Goal: Find specific page/section: Find specific page/section

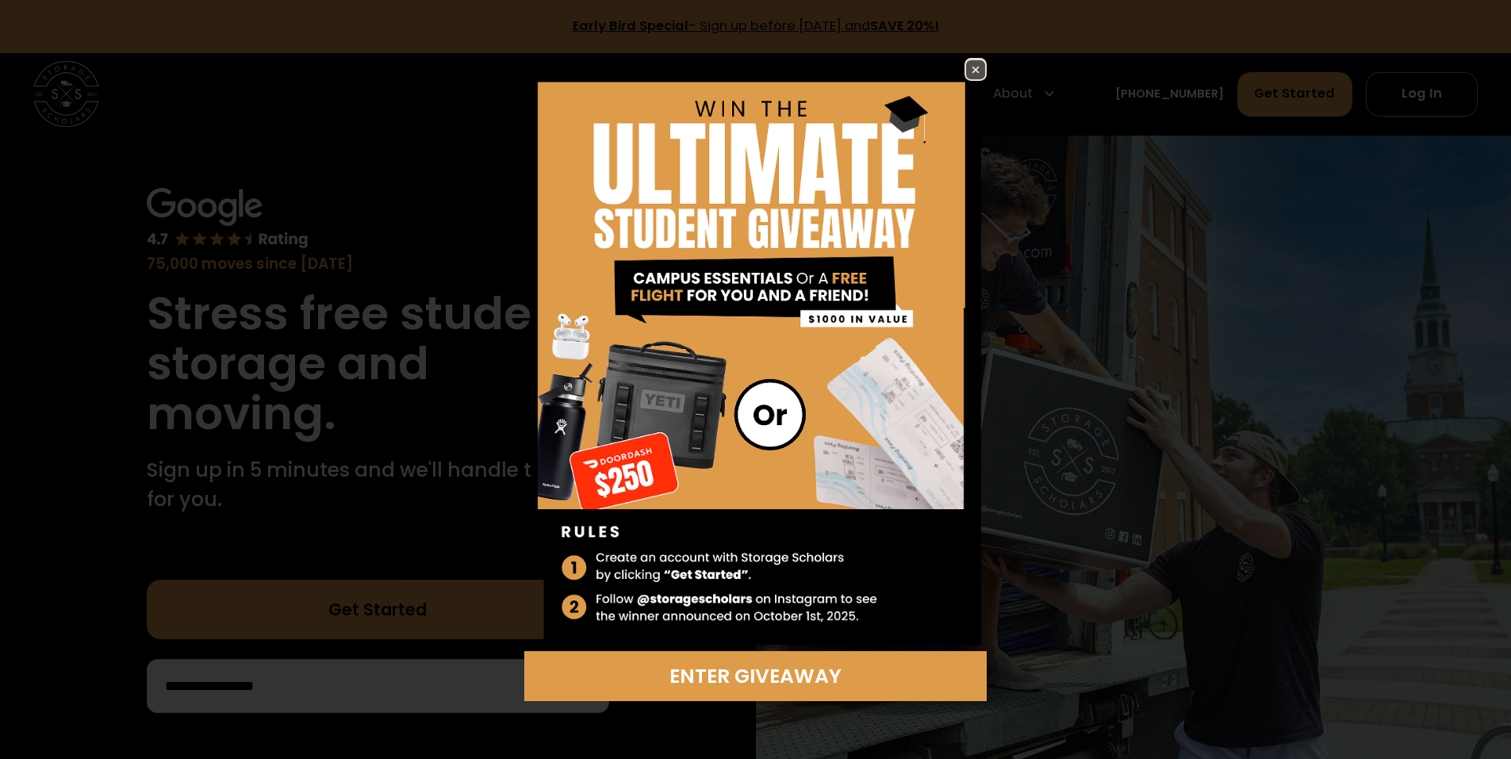
click at [977, 64] on img at bounding box center [975, 69] width 19 height 19
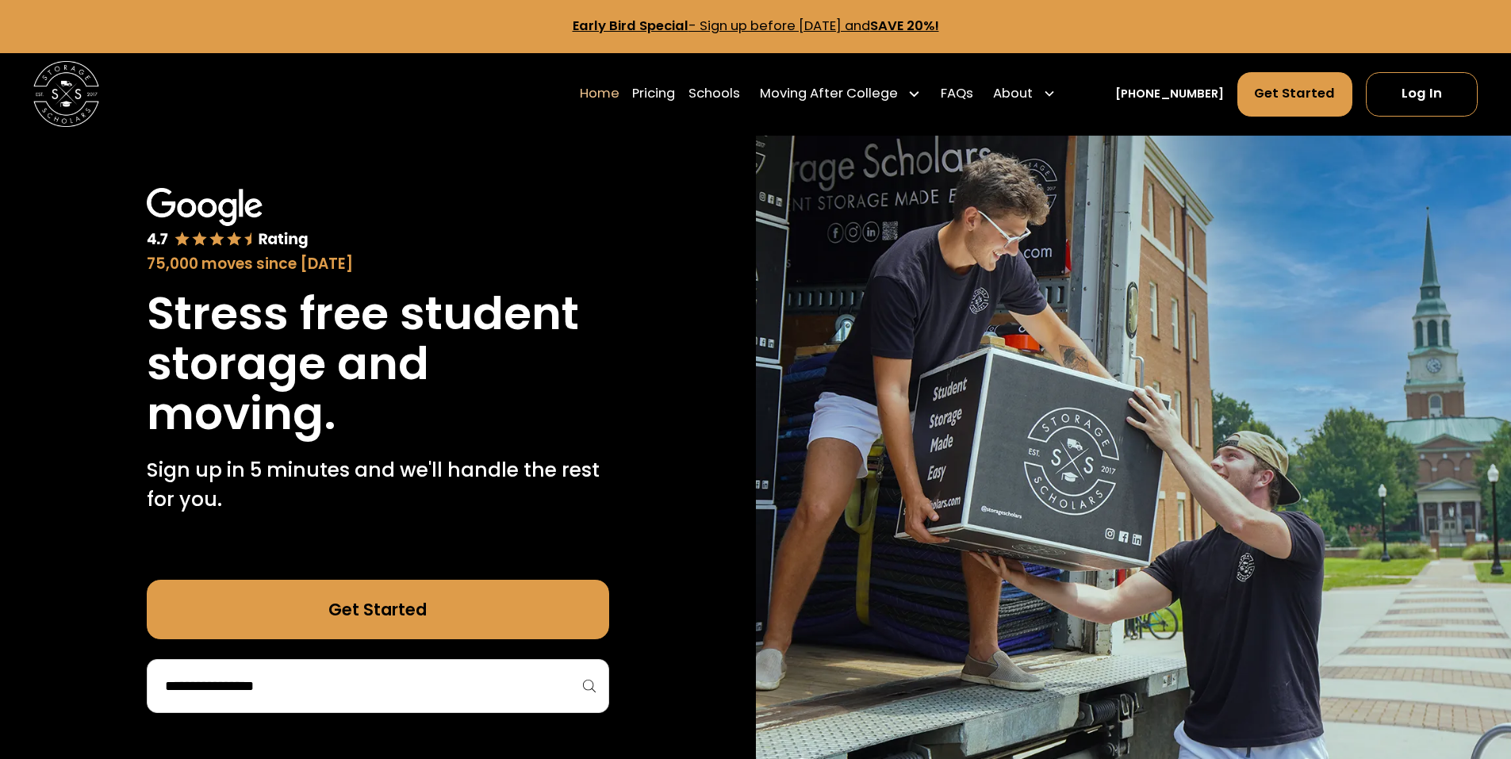
click at [462, 669] on div at bounding box center [378, 686] width 462 height 54
click at [457, 684] on input "search" at bounding box center [377, 685] width 429 height 27
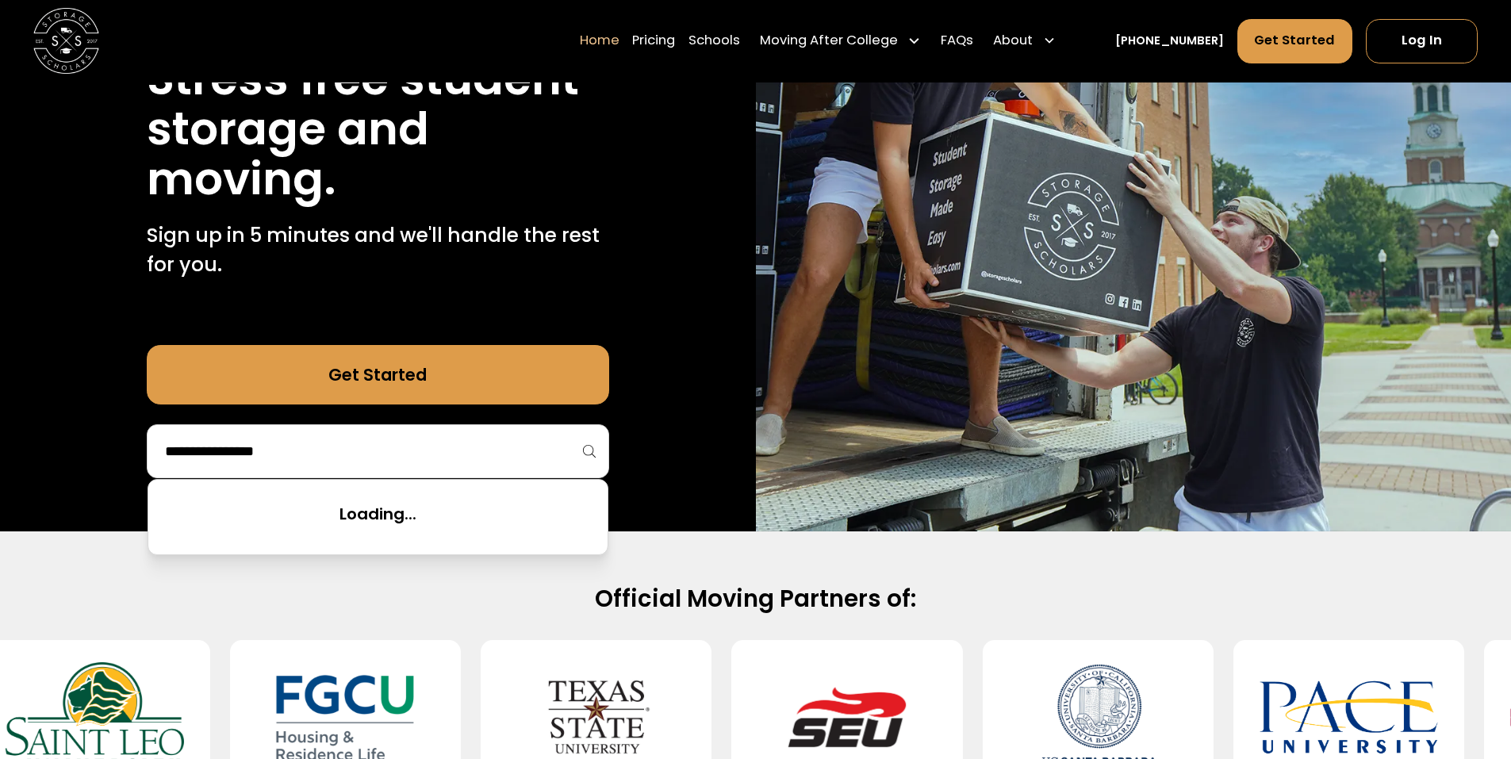
scroll to position [238, 0]
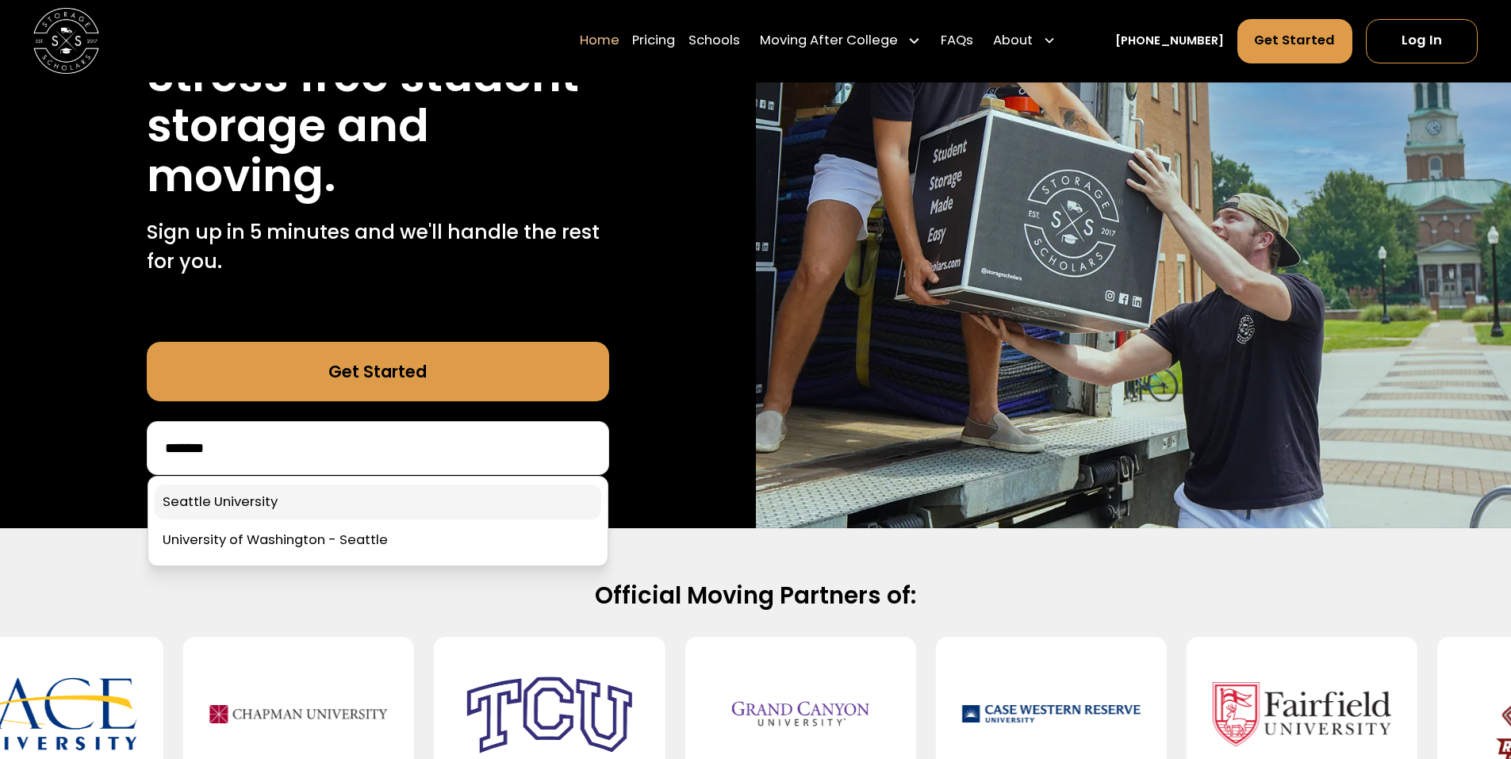
type input "*******"
click at [497, 507] on link at bounding box center [378, 502] width 446 height 35
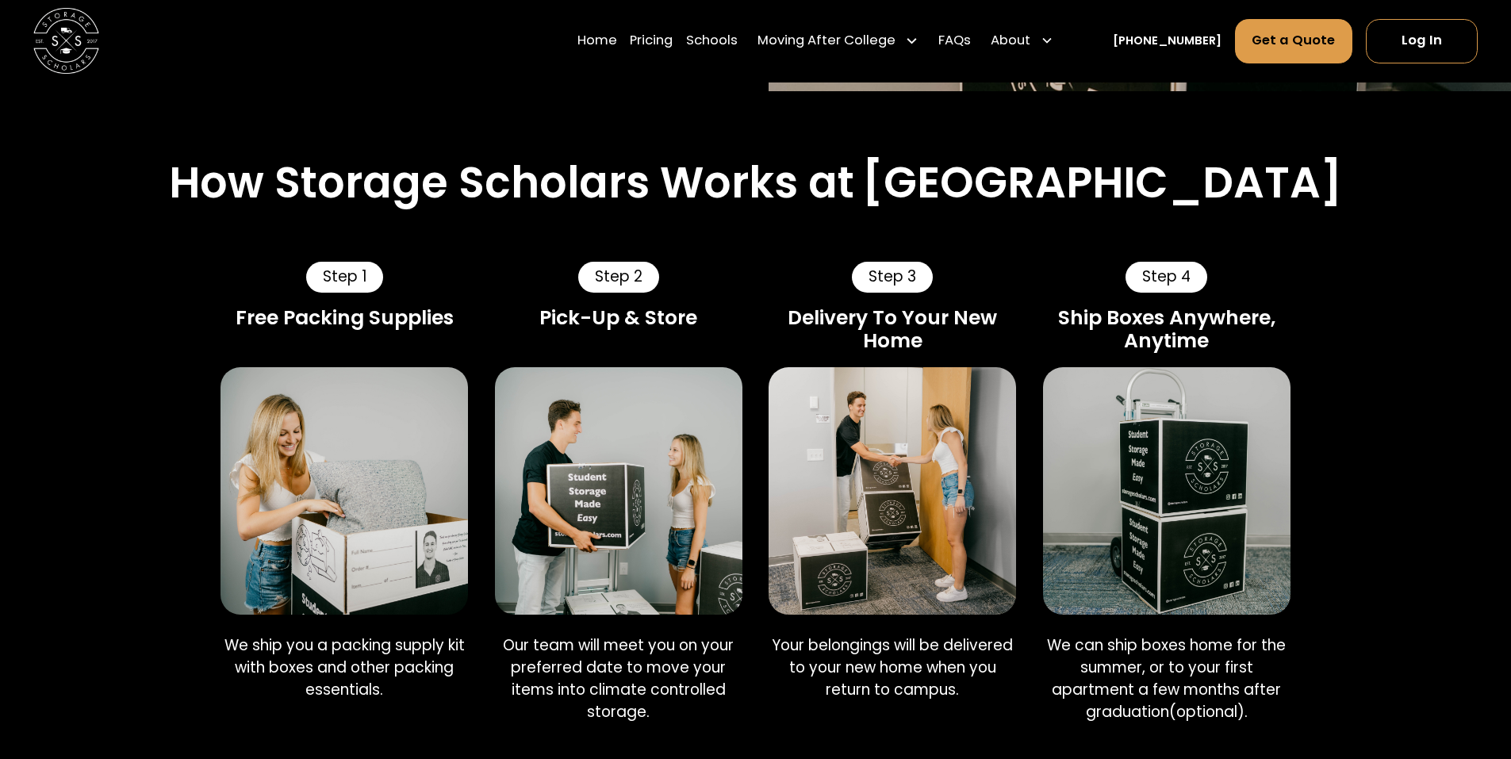
scroll to position [714, 0]
